Goal: Check status

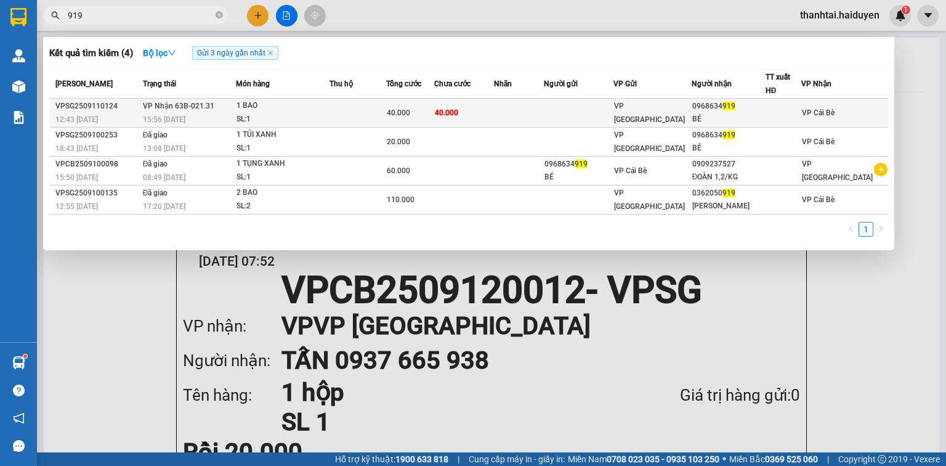
type input "919"
click at [364, 118] on td at bounding box center [357, 113] width 57 height 29
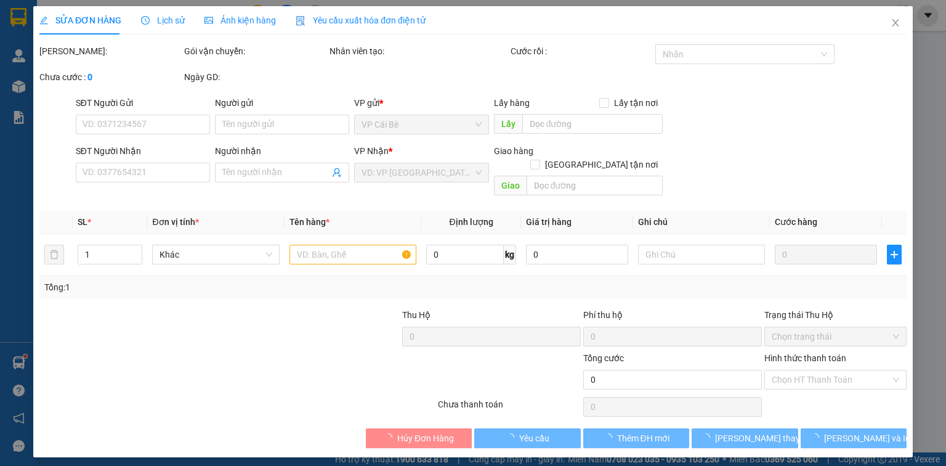
type input "0968634919"
type input "BÉ"
type input "40.000"
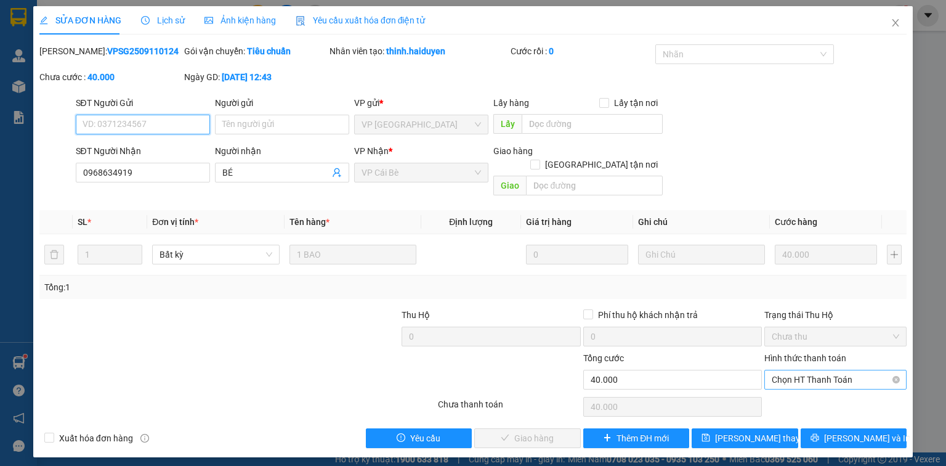
click at [879, 370] on span "Chọn HT Thanh Toán" at bounding box center [835, 379] width 127 height 18
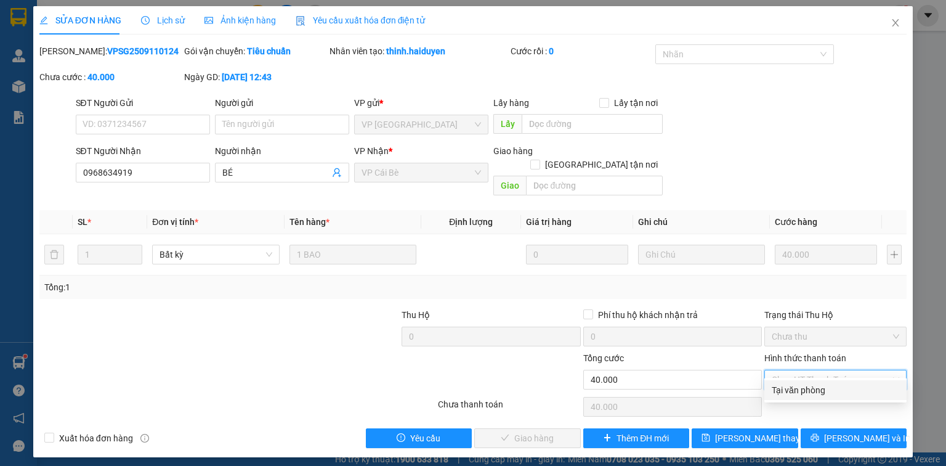
drag, startPoint x: 862, startPoint y: 382, endPoint x: 813, endPoint y: 405, distance: 54.0
click at [862, 383] on div "Tại văn phòng" at bounding box center [835, 390] width 127 height 14
type input "0"
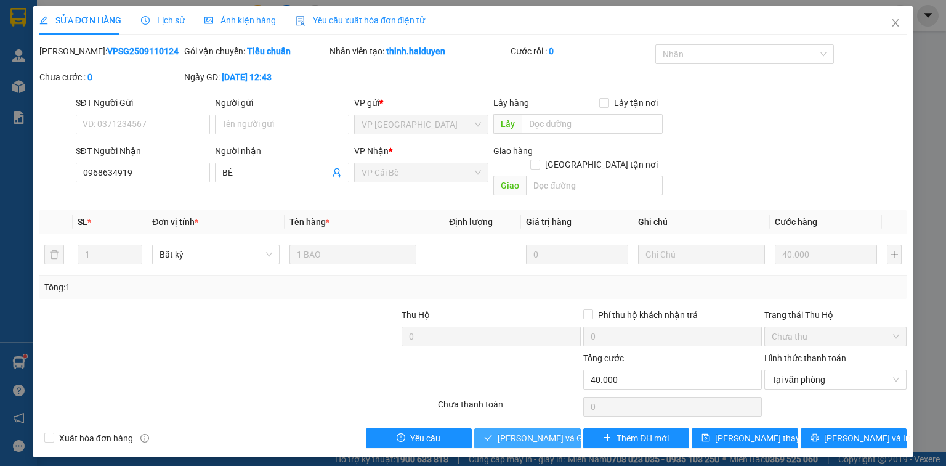
click at [553, 431] on span "[PERSON_NAME] và Giao hàng" at bounding box center [557, 438] width 118 height 14
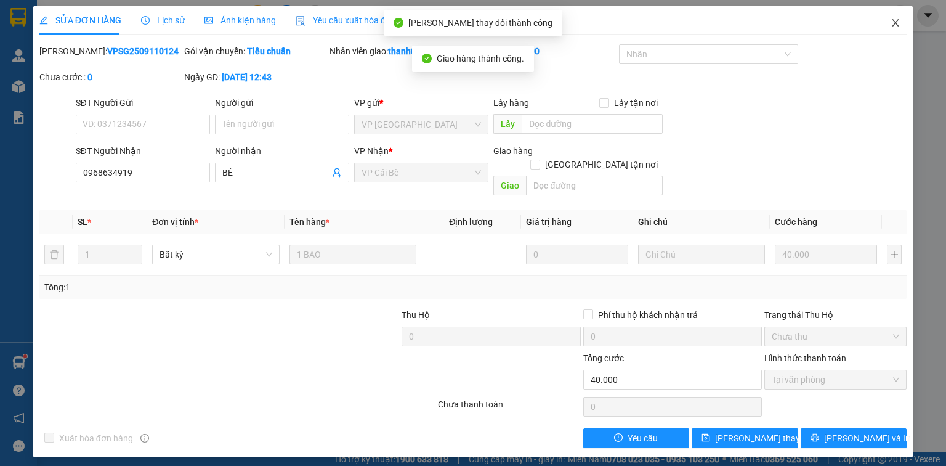
click at [900, 20] on icon "close" at bounding box center [896, 23] width 10 height 10
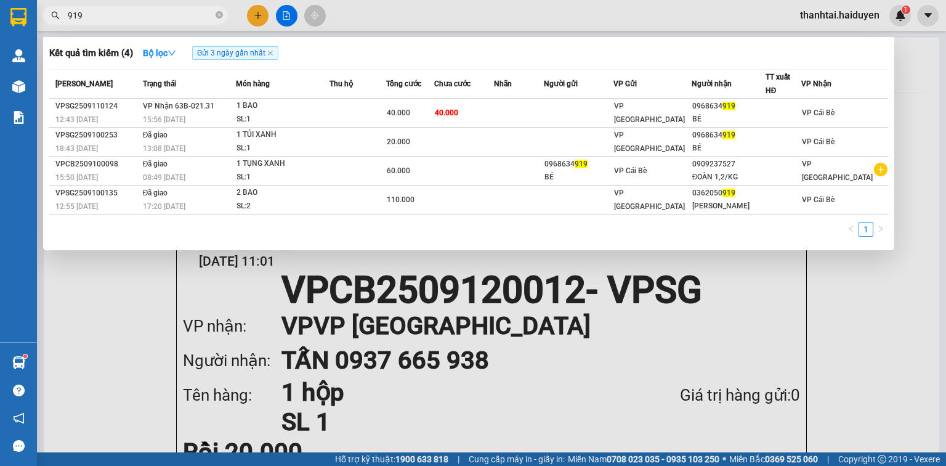
click at [203, 21] on input "919" at bounding box center [140, 16] width 145 height 14
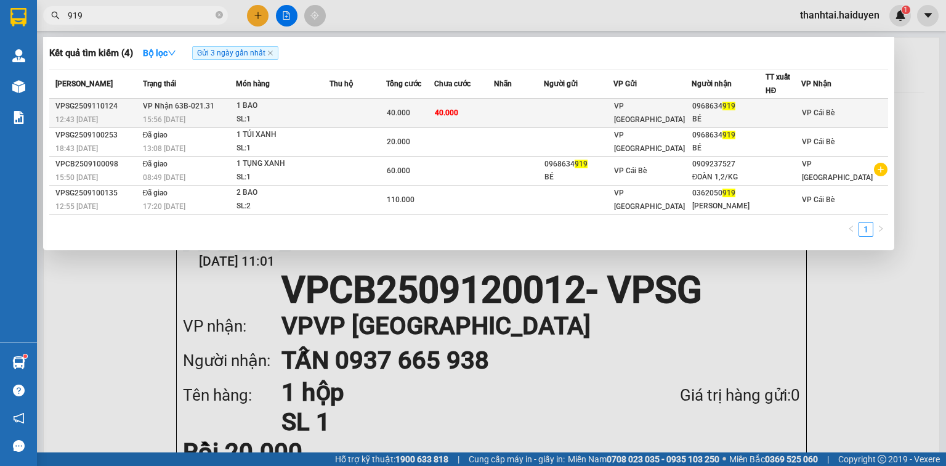
click at [253, 99] on div "1 BAO" at bounding box center [282, 106] width 92 height 14
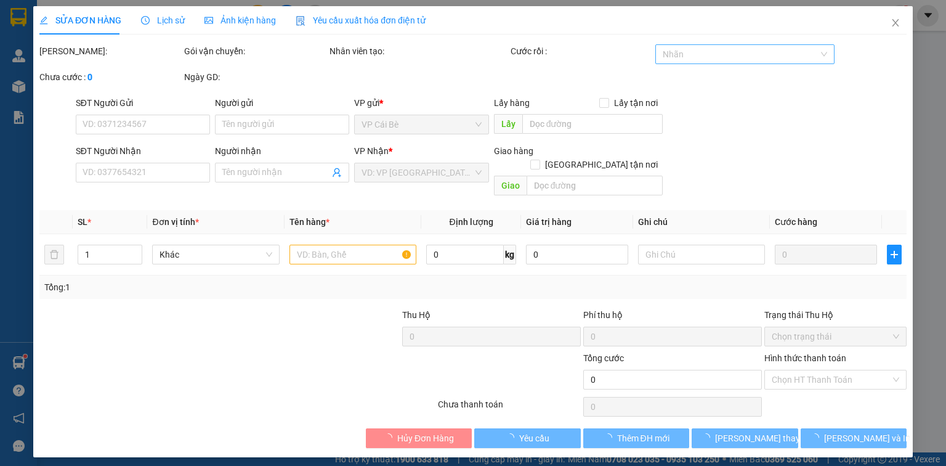
type input "0968634919"
type input "BÉ"
type input "40.000"
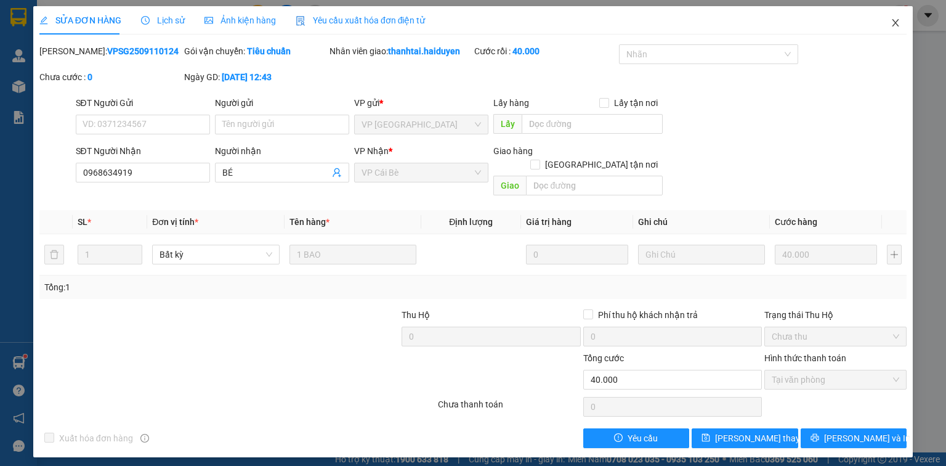
click at [893, 25] on icon "close" at bounding box center [896, 23] width 10 height 10
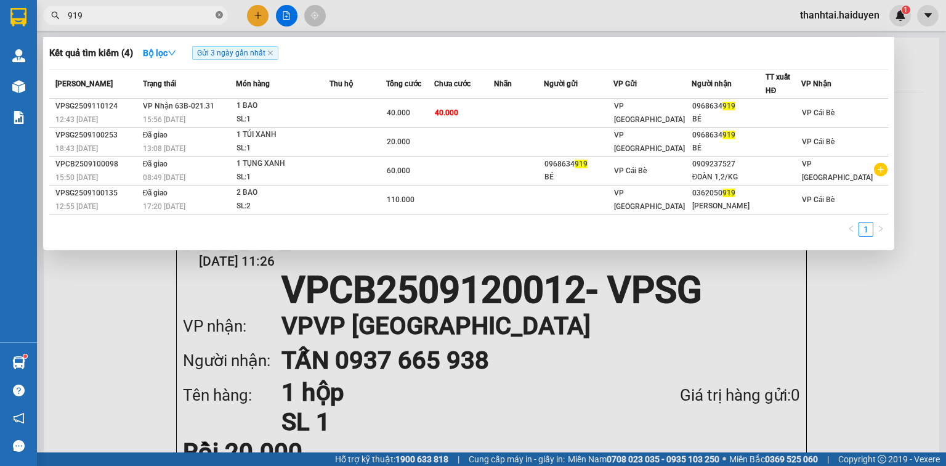
click at [221, 16] on icon "close-circle" at bounding box center [219, 14] width 7 height 7
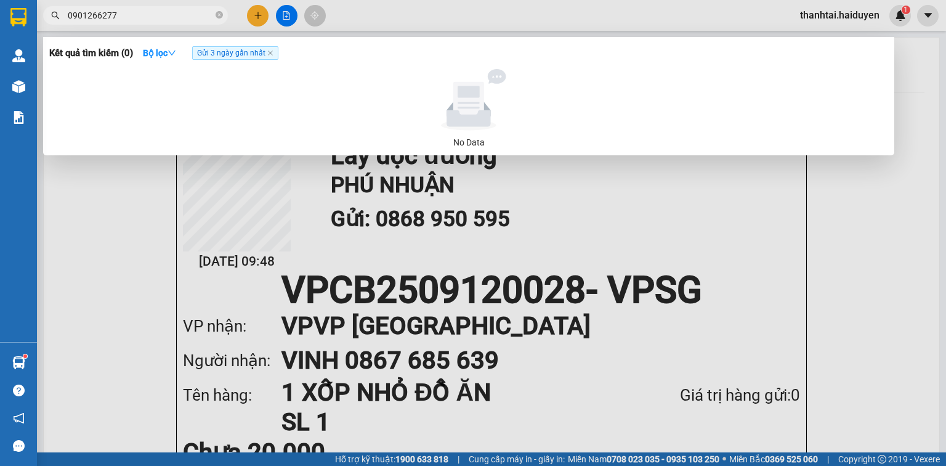
type input "0901266277"
click at [276, 52] on span "Gửi 3 ngày gần nhất" at bounding box center [235, 53] width 86 height 14
drag, startPoint x: 273, startPoint y: 53, endPoint x: 282, endPoint y: 52, distance: 8.6
click at [278, 53] on span "Gửi 3 ngày gần nhất" at bounding box center [235, 53] width 86 height 14
click at [273, 51] on icon "close" at bounding box center [270, 53] width 6 height 6
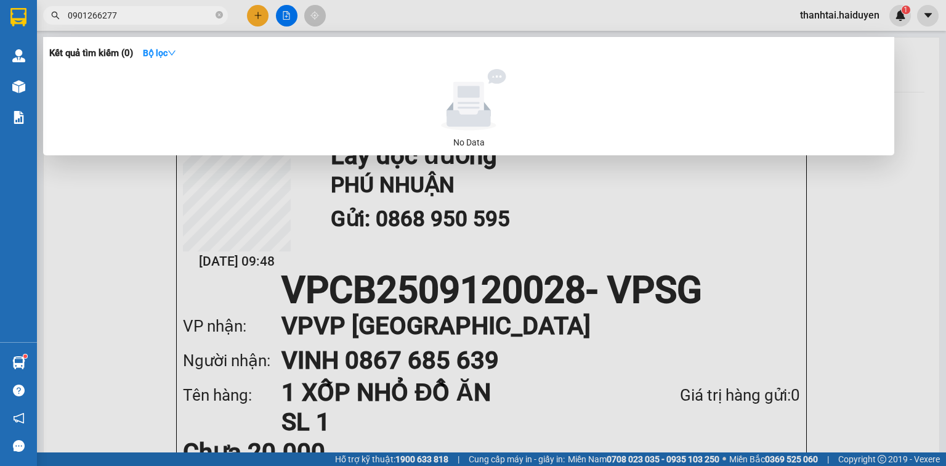
click at [205, 19] on input "0901266277" at bounding box center [140, 16] width 145 height 14
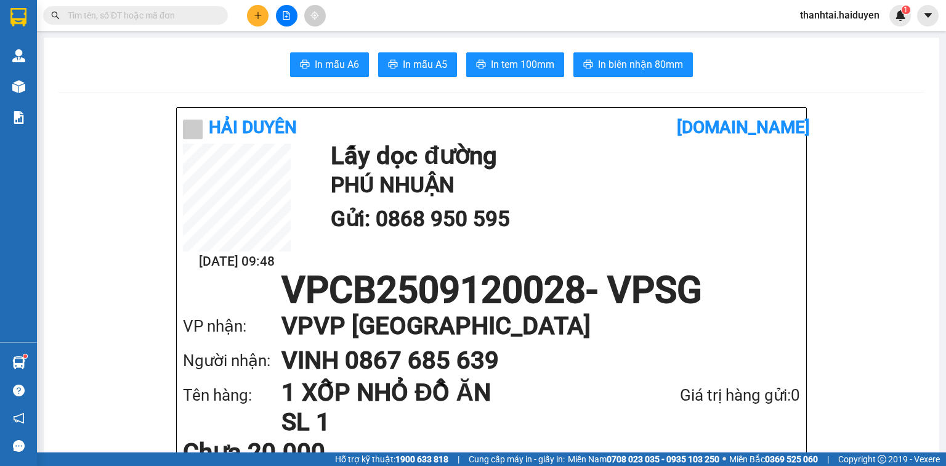
click at [182, 12] on input "text" at bounding box center [140, 16] width 145 height 14
click at [150, 10] on input "text" at bounding box center [140, 16] width 145 height 14
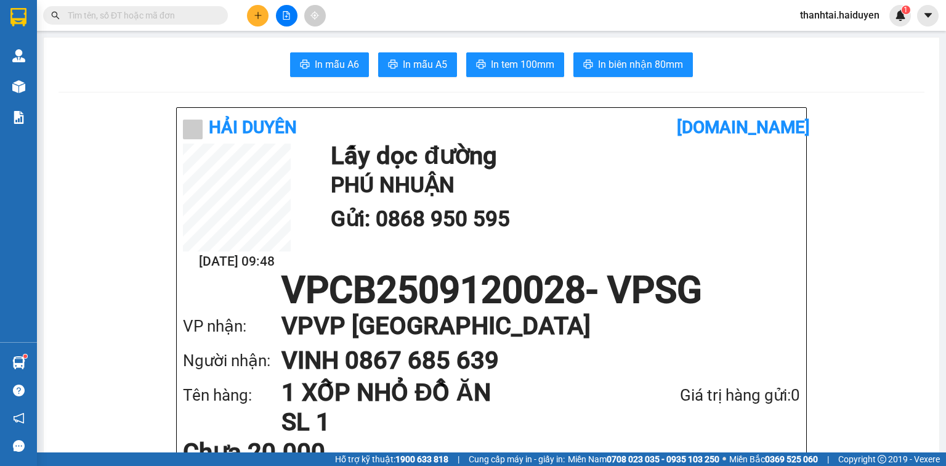
click at [150, 10] on input "text" at bounding box center [140, 16] width 145 height 14
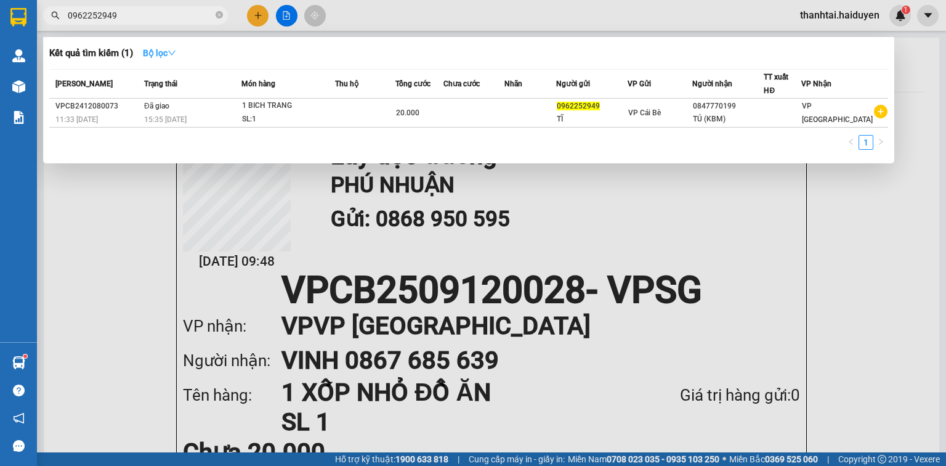
type input "0962252949"
click at [161, 54] on strong "Bộ lọc" at bounding box center [159, 53] width 33 height 10
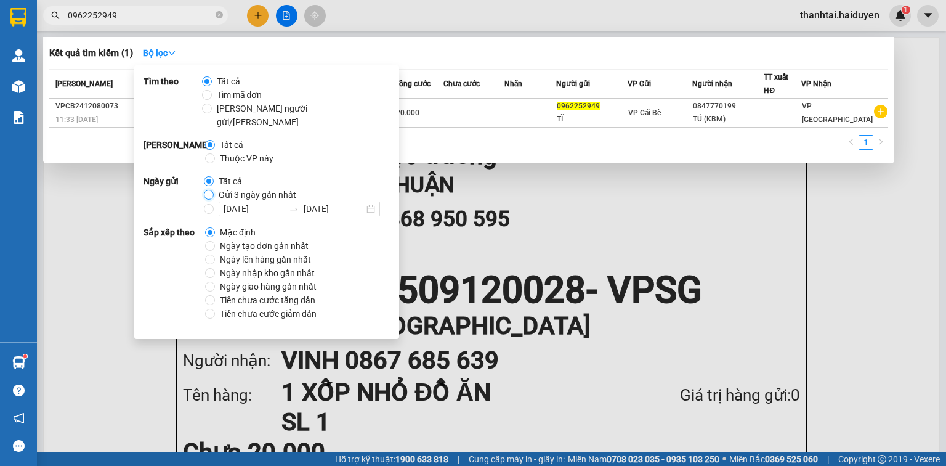
click at [208, 190] on input "Gửi 3 ngày gần nhất" at bounding box center [209, 195] width 10 height 10
radio input "true"
radio input "false"
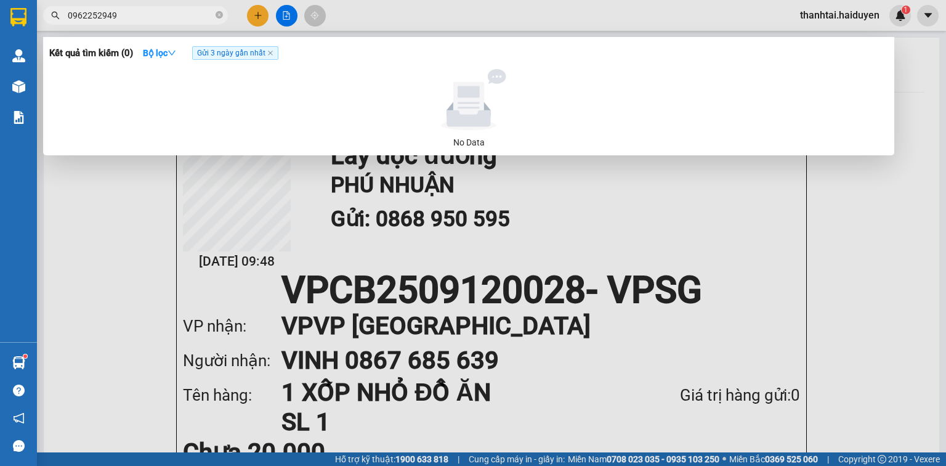
click at [464, 56] on div "Kết quả tìm kiếm ( 0 ) Bộ lọc Gửi 3 ngày gần nhất" at bounding box center [468, 53] width 839 height 20
click at [275, 50] on span "Gửi 3 ngày gần nhất" at bounding box center [235, 53] width 86 height 14
click at [272, 52] on icon "close" at bounding box center [270, 53] width 6 height 6
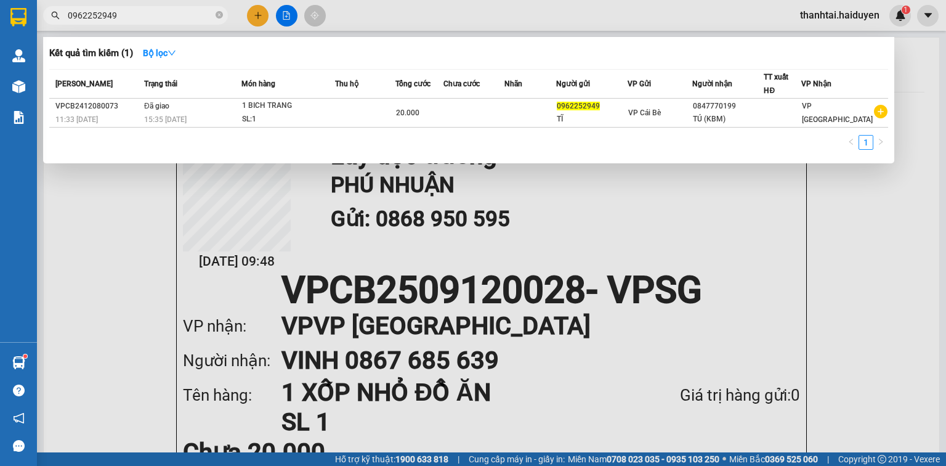
click at [187, 16] on input "0962252949" at bounding box center [140, 16] width 145 height 14
click at [207, 12] on input "0962252949" at bounding box center [140, 16] width 145 height 14
click at [220, 15] on icon "close-circle" at bounding box center [219, 14] width 7 height 7
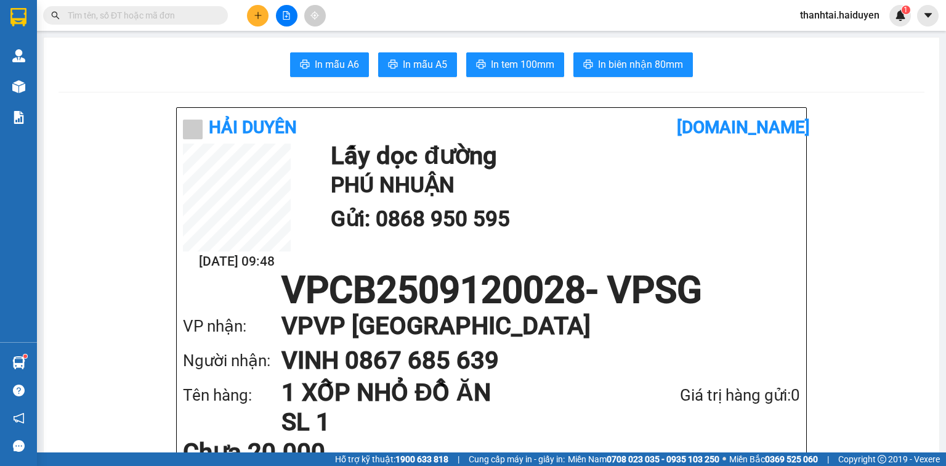
click at [168, 7] on span at bounding box center [135, 15] width 185 height 18
click at [169, 18] on input "text" at bounding box center [140, 16] width 145 height 14
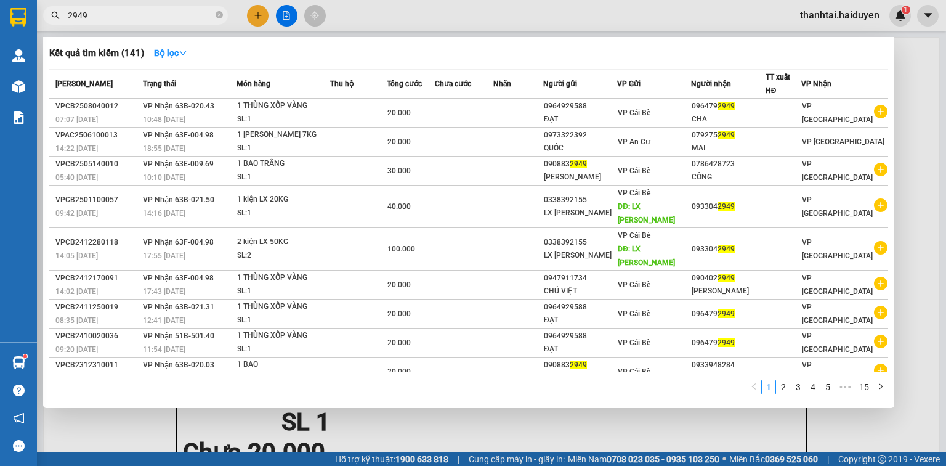
type input "2949"
click at [190, 65] on div "Kết quả tìm kiếm ( 141 ) Bộ lọc Mã ĐH Trạng thái Món hàng Thu hộ Tổng cước Chưa…" at bounding box center [468, 222] width 851 height 371
click at [182, 55] on icon "down" at bounding box center [183, 53] width 9 height 9
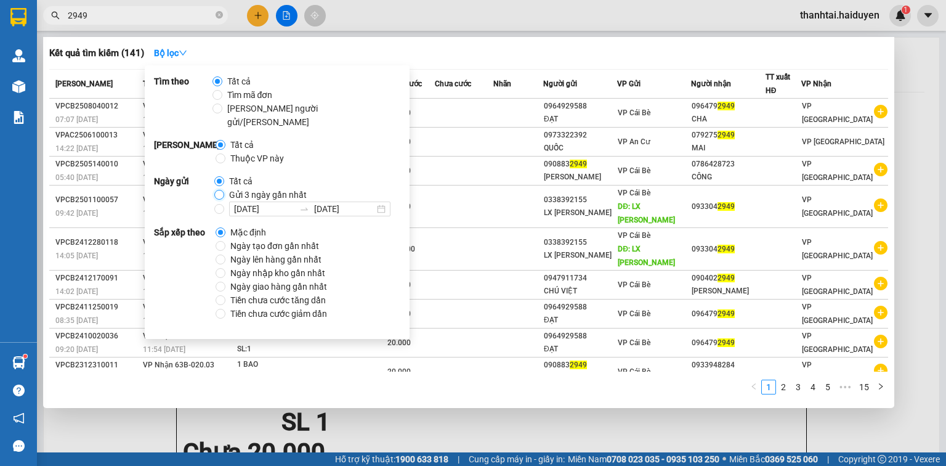
drag, startPoint x: 217, startPoint y: 177, endPoint x: 234, endPoint y: 174, distance: 17.5
click at [217, 190] on input "Gửi 3 ngày gần nhất" at bounding box center [219, 195] width 10 height 10
radio input "true"
radio input "false"
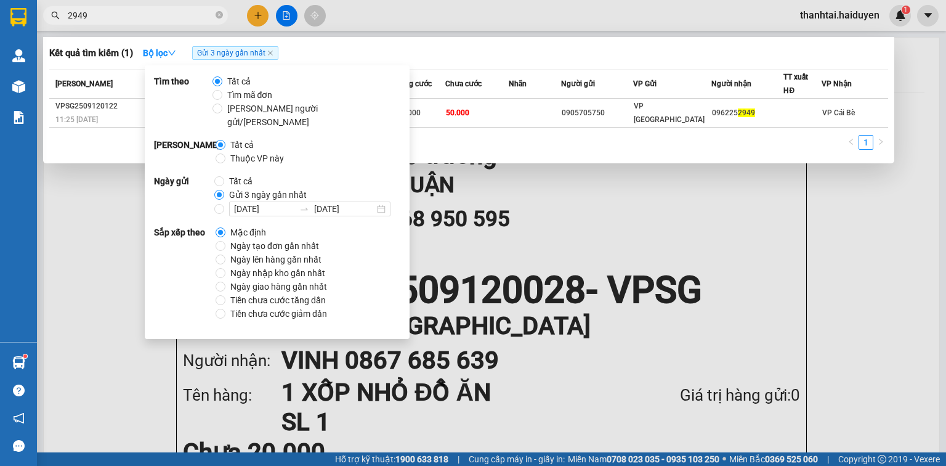
click at [562, 48] on div "Kết quả tìm kiếm ( 1 ) Bộ lọc Gửi 3 ngày gần nhất" at bounding box center [468, 53] width 839 height 20
